Goal: Task Accomplishment & Management: Manage account settings

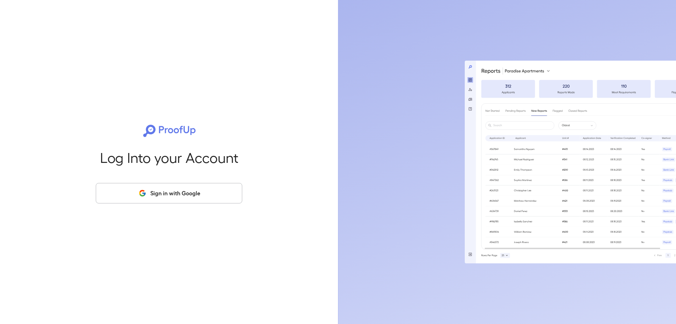
click at [166, 192] on button "Sign in with Google" at bounding box center [169, 193] width 147 height 20
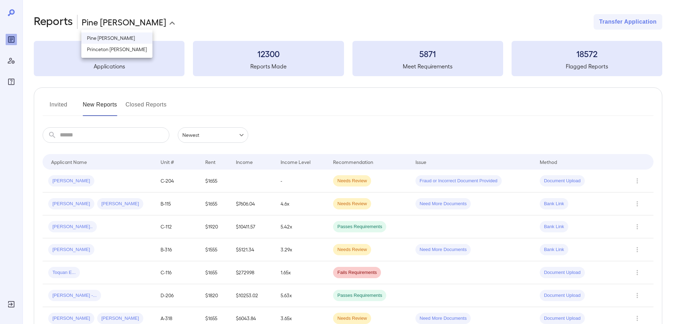
click at [134, 24] on body "**********" at bounding box center [338, 162] width 676 height 324
click at [117, 54] on li "Princeton [PERSON_NAME]" at bounding box center [116, 49] width 71 height 11
type input "**********"
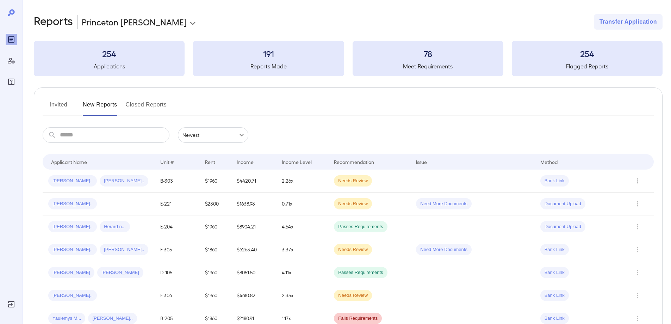
click at [58, 101] on button "Invited" at bounding box center [59, 107] width 32 height 17
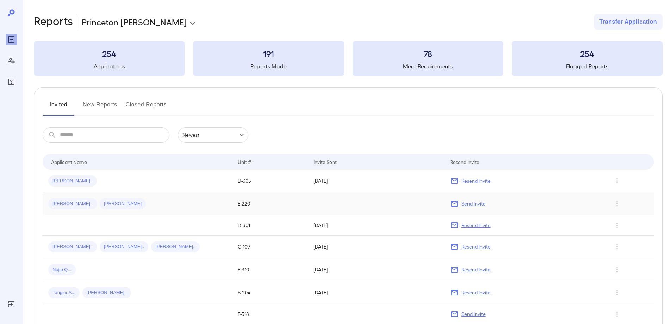
click at [470, 204] on p "Send Invite" at bounding box center [473, 203] width 24 height 7
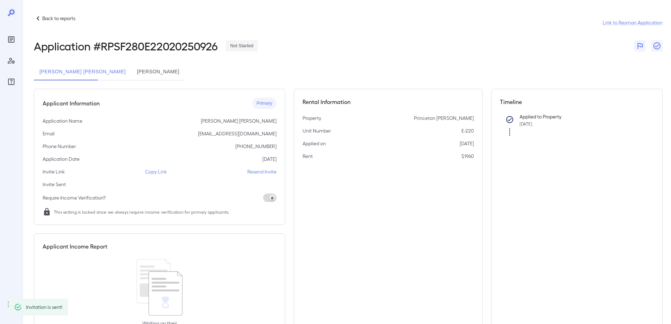
click at [261, 172] on p "Resend Invite" at bounding box center [261, 171] width 29 height 7
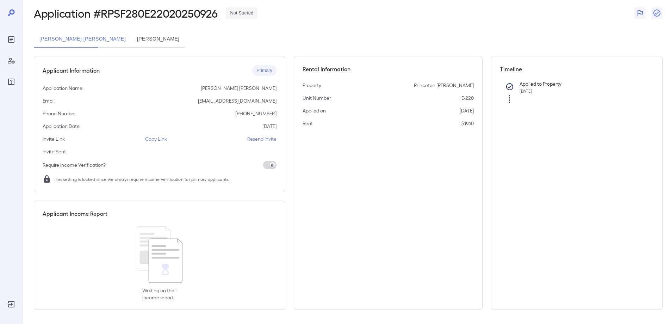
click at [132, 37] on button "[PERSON_NAME]" at bounding box center [158, 39] width 54 height 17
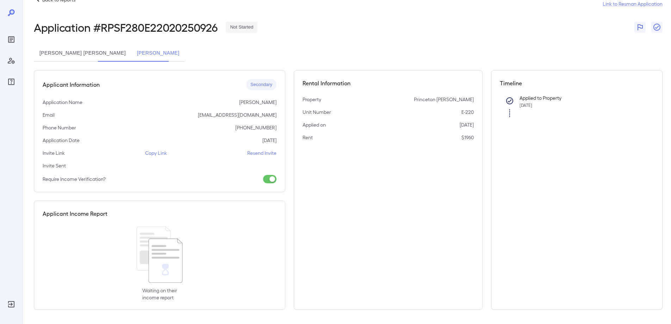
scroll to position [19, 0]
click at [260, 154] on p "Resend Invite" at bounding box center [261, 152] width 29 height 7
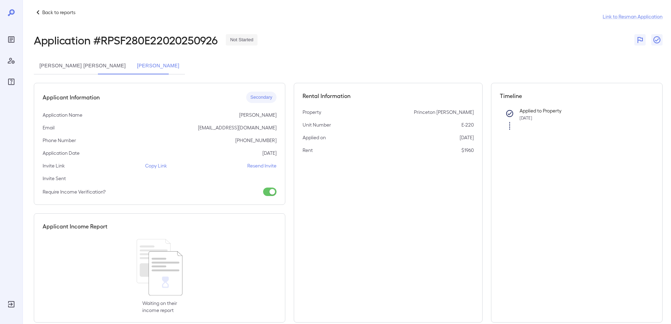
scroll to position [0, 0]
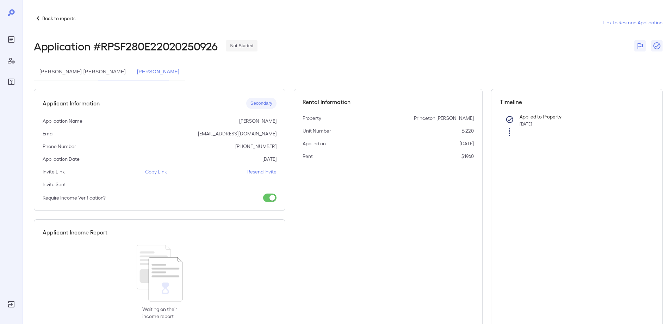
click at [41, 19] on icon at bounding box center [38, 18] width 8 height 8
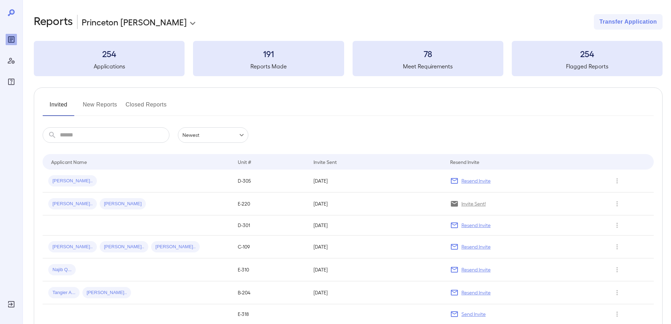
click at [94, 109] on button "New Reports" at bounding box center [100, 107] width 35 height 17
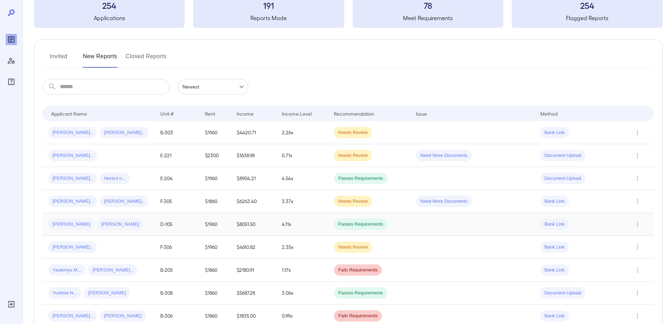
scroll to position [70, 0]
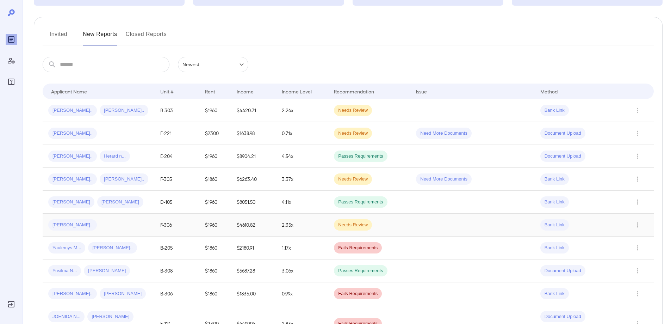
click at [57, 226] on span "[PERSON_NAME].." at bounding box center [72, 225] width 49 height 7
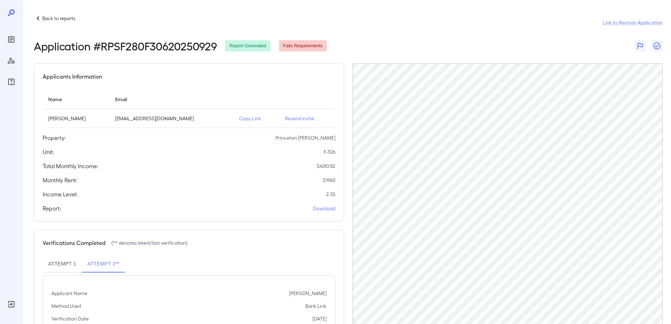
click at [557, 43] on div "Application # RPSF280F30620250929 Report Generated Fails Requirements" at bounding box center [348, 45] width 629 height 13
